Goal: Task Accomplishment & Management: Manage account settings

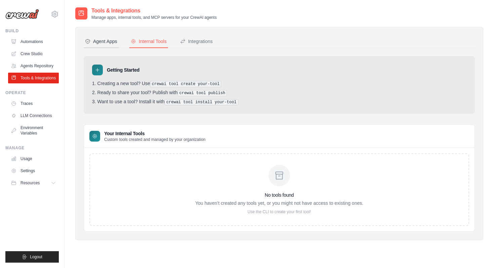
click at [112, 41] on div "Agent Apps" at bounding box center [101, 41] width 32 height 7
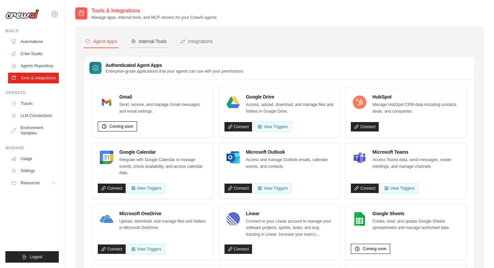
click at [139, 40] on div "Internal Tools" at bounding box center [149, 41] width 36 height 7
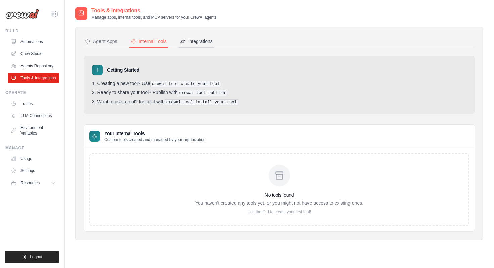
click at [192, 38] on div "Integrations" at bounding box center [196, 41] width 33 height 7
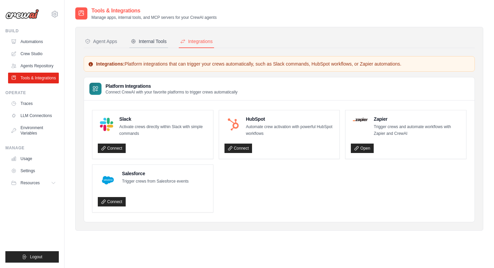
click at [154, 41] on div "Internal Tools" at bounding box center [149, 41] width 36 height 7
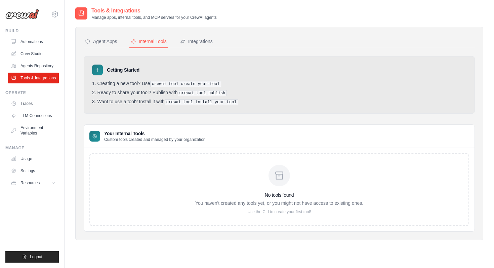
click at [226, 81] on li "Creating a new tool? Use crewai tool create your-tool" at bounding box center [279, 84] width 374 height 6
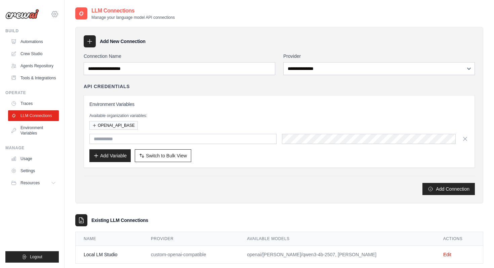
click at [57, 13] on icon at bounding box center [55, 14] width 8 height 8
click at [85, 46] on link "Settings" at bounding box center [84, 41] width 64 height 13
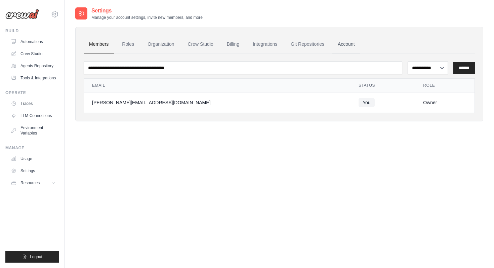
click at [339, 45] on link "Account" at bounding box center [346, 44] width 28 height 18
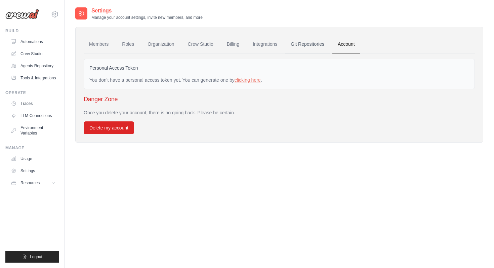
click at [304, 44] on link "Git Repositories" at bounding box center [307, 44] width 44 height 18
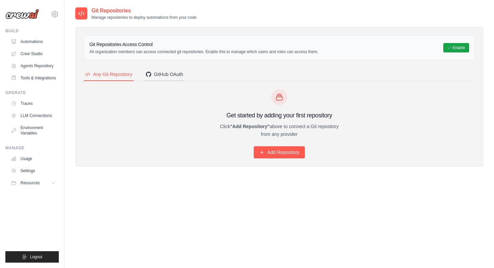
click at [174, 74] on div "GitHub OAuth" at bounding box center [164, 74] width 37 height 7
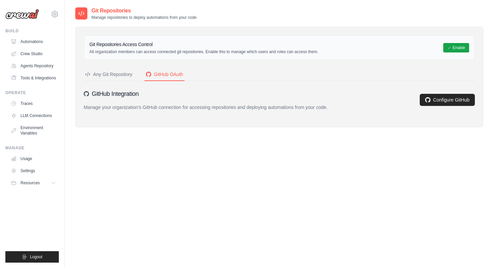
click at [118, 76] on div "Any Git Repository" at bounding box center [108, 74] width 47 height 7
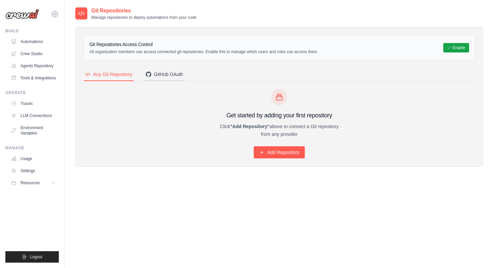
click at [155, 74] on div "GitHub OAuth" at bounding box center [164, 74] width 37 height 7
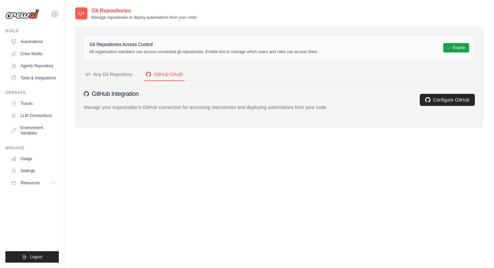
click at [121, 71] on button "Any Git Repository" at bounding box center [109, 74] width 50 height 13
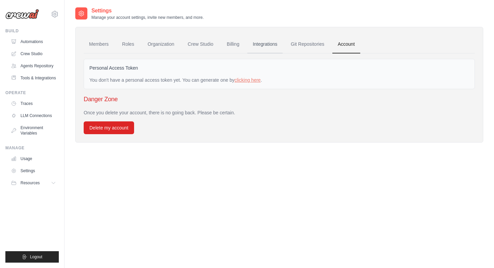
click at [259, 41] on link "Integrations" at bounding box center [264, 44] width 35 height 18
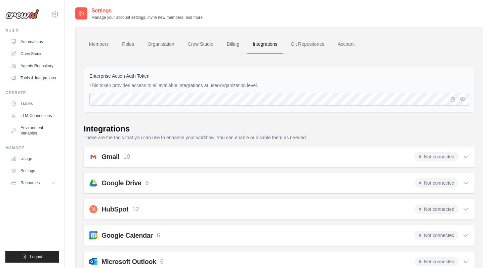
click at [176, 128] on div "Integrations" at bounding box center [279, 128] width 391 height 11
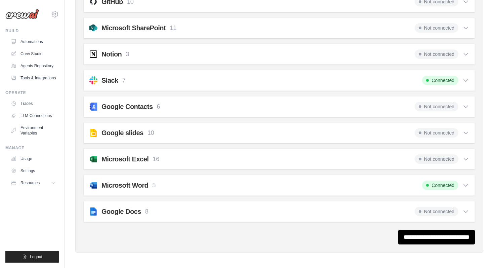
scroll to position [629, 0]
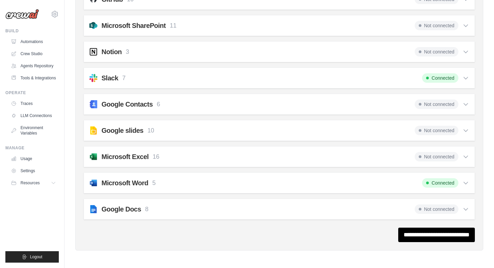
click at [467, 213] on div "Not connected" at bounding box center [442, 208] width 54 height 9
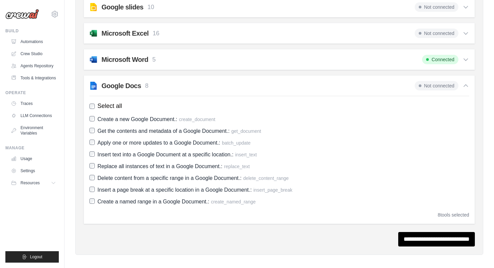
scroll to position [757, 0]
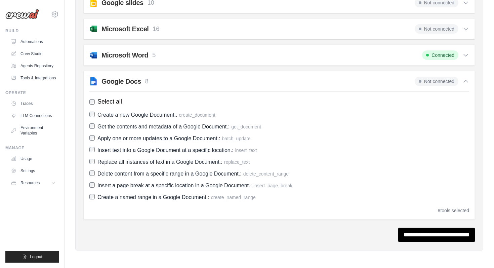
click at [459, 82] on div "Not connected" at bounding box center [442, 81] width 54 height 9
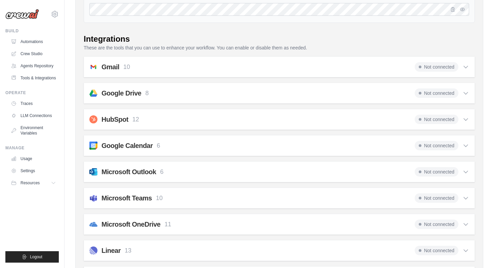
scroll to position [0, 0]
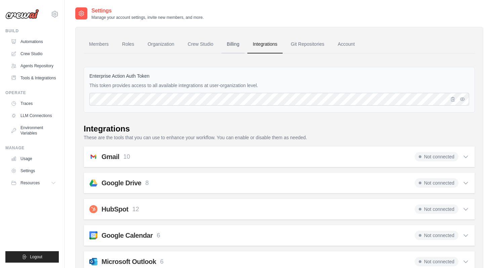
click at [223, 46] on link "Billing" at bounding box center [232, 44] width 23 height 18
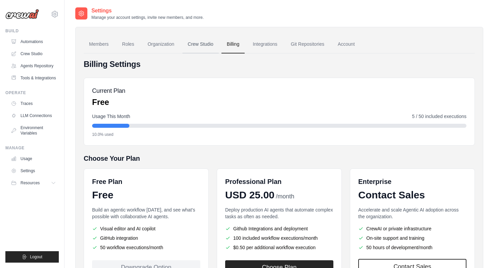
click at [193, 41] on link "Crew Studio" at bounding box center [200, 44] width 36 height 18
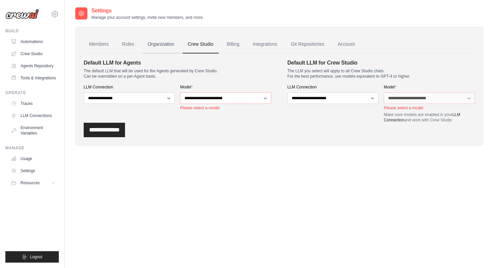
click at [161, 43] on link "Organization" at bounding box center [160, 44] width 37 height 18
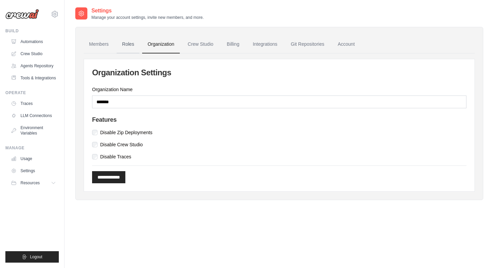
click at [119, 48] on link "Roles" at bounding box center [128, 44] width 23 height 18
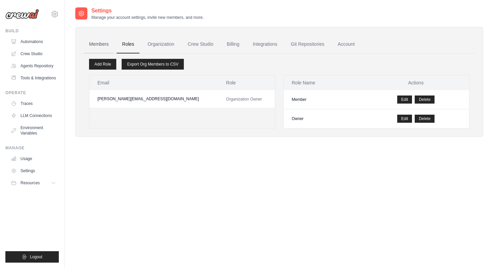
click at [100, 46] on link "Members" at bounding box center [99, 44] width 30 height 18
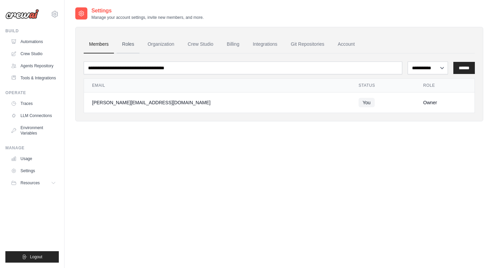
click at [126, 43] on link "Roles" at bounding box center [128, 44] width 23 height 18
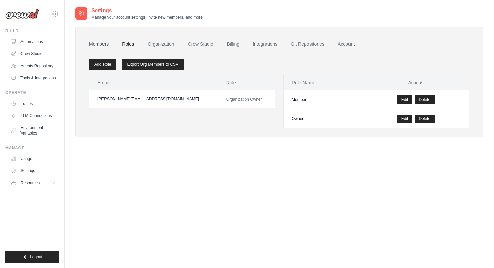
click at [100, 45] on link "Members" at bounding box center [99, 44] width 30 height 18
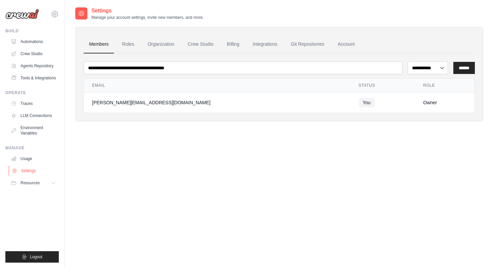
click at [32, 169] on link "Settings" at bounding box center [34, 170] width 51 height 11
click at [337, 43] on link "Account" at bounding box center [346, 44] width 28 height 18
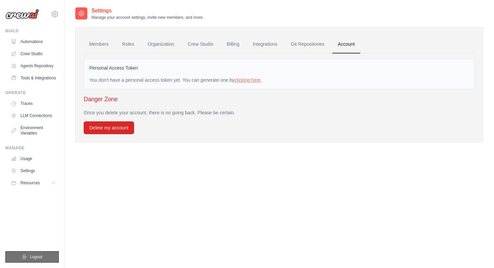
click at [42, 253] on button "Logout" at bounding box center [31, 256] width 53 height 11
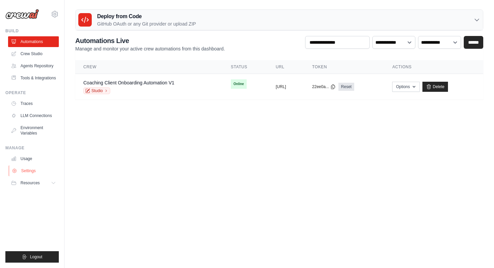
click at [35, 170] on link "Settings" at bounding box center [34, 170] width 51 height 11
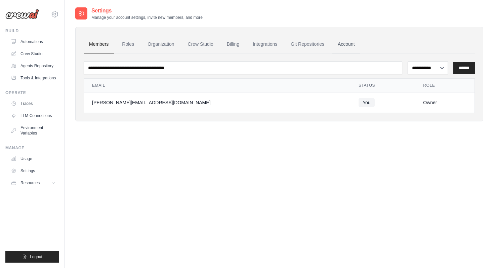
click at [351, 45] on link "Account" at bounding box center [346, 44] width 28 height 18
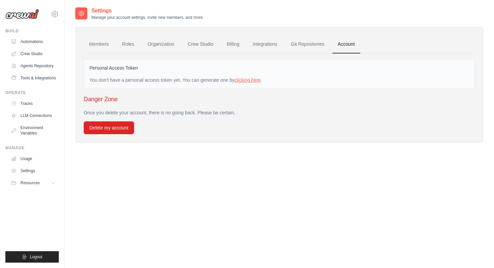
click at [242, 81] on link "clicking here" at bounding box center [248, 79] width 26 height 5
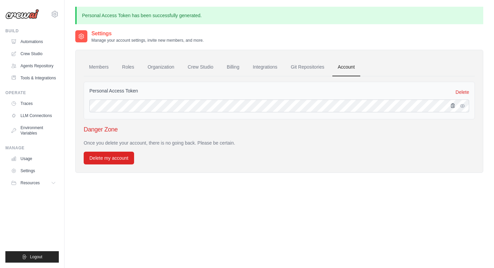
click at [452, 106] on icon "button" at bounding box center [453, 105] width 4 height 4
click at [454, 107] on icon "button" at bounding box center [452, 105] width 5 height 5
click at [33, 79] on link "Tools & Integrations" at bounding box center [34, 78] width 51 height 11
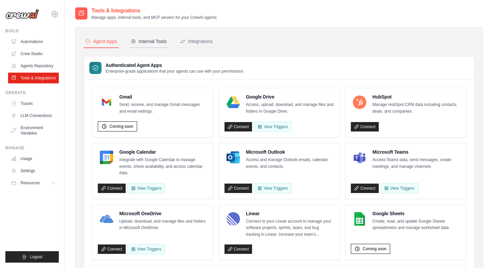
click at [161, 38] on div "Internal Tools" at bounding box center [149, 41] width 36 height 7
